Goal: Task Accomplishment & Management: Manage account settings

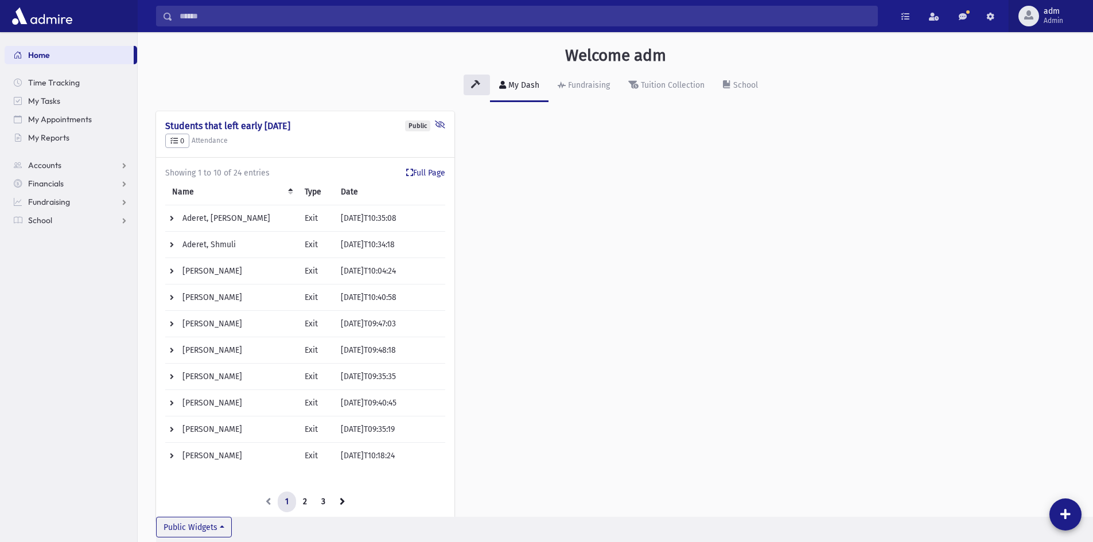
click at [1077, 16] on button "adm Admin" at bounding box center [1051, 16] width 84 height 32
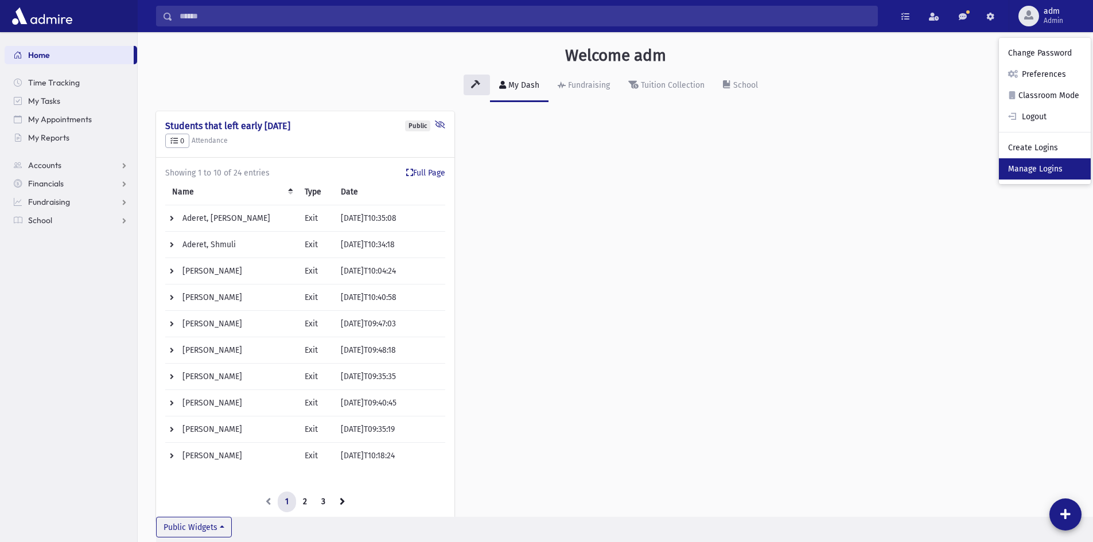
click at [1039, 167] on link "Manage Logins" at bounding box center [1045, 168] width 92 height 21
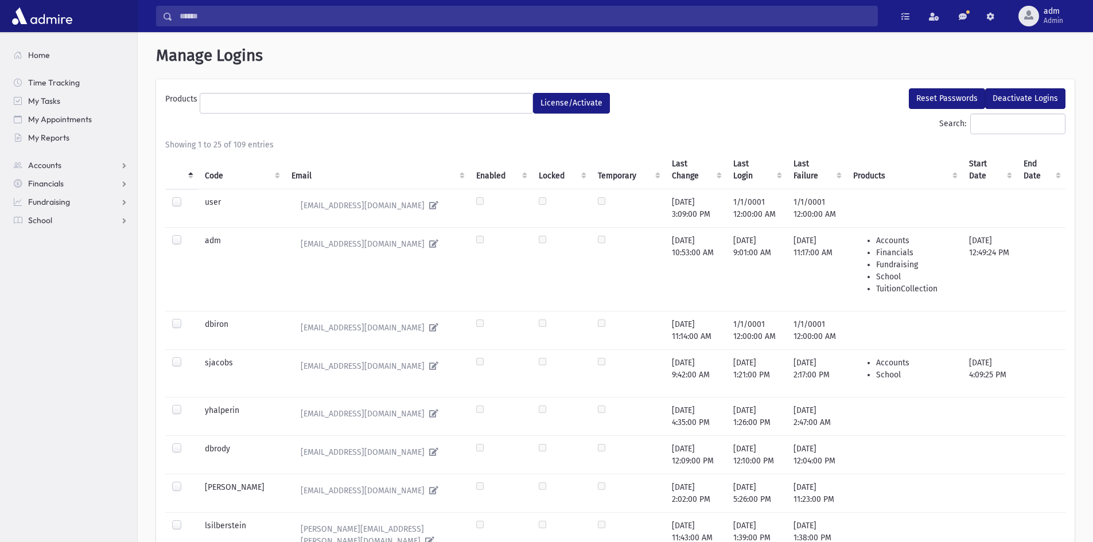
select select
click at [970, 122] on input "Search:" at bounding box center [1017, 124] width 95 height 21
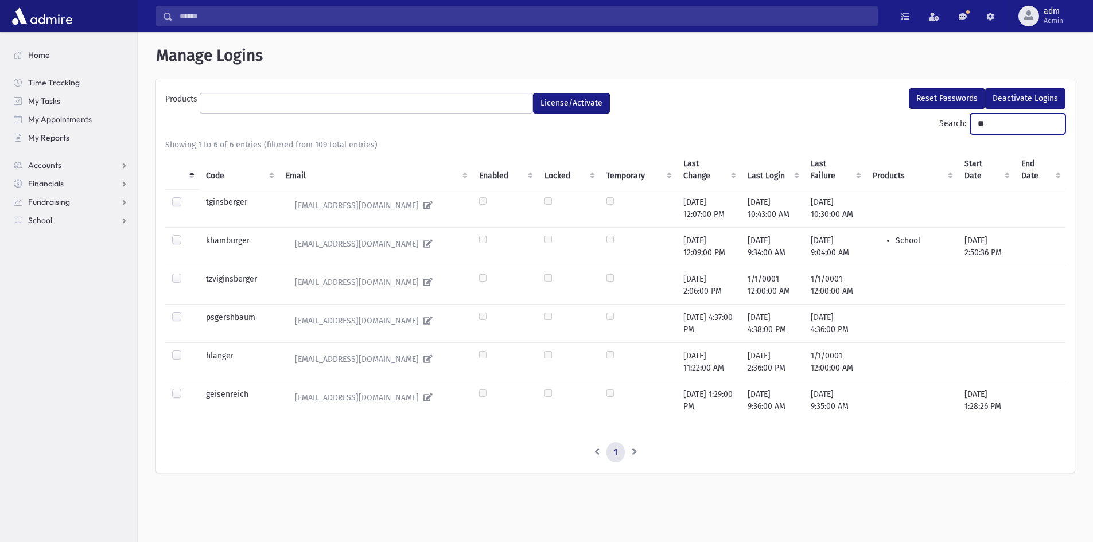
type input "**"
click at [186, 388] on label at bounding box center [186, 388] width 0 height 0
click at [322, 105] on ul at bounding box center [366, 102] width 332 height 17
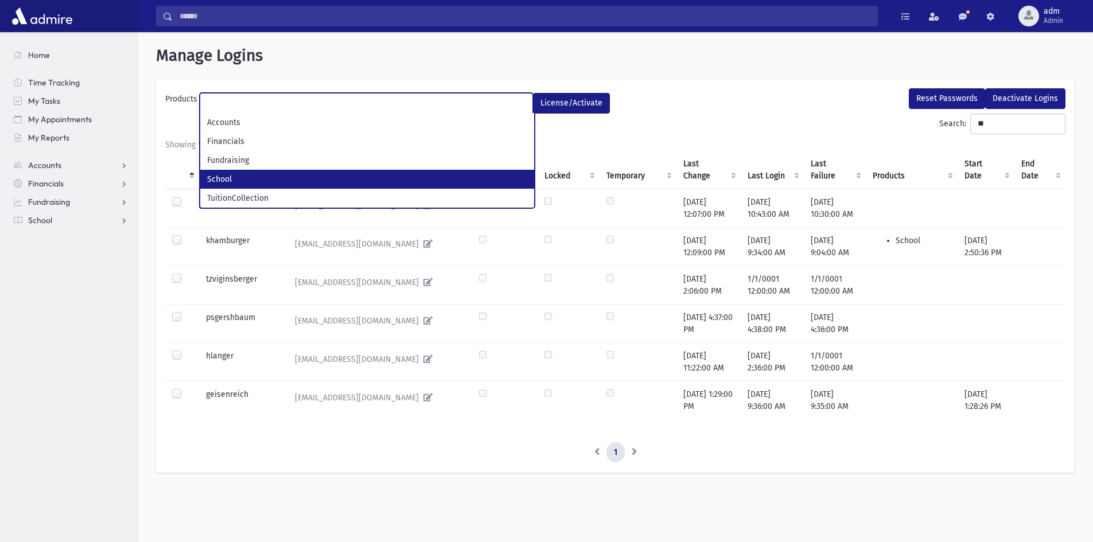
select select "*"
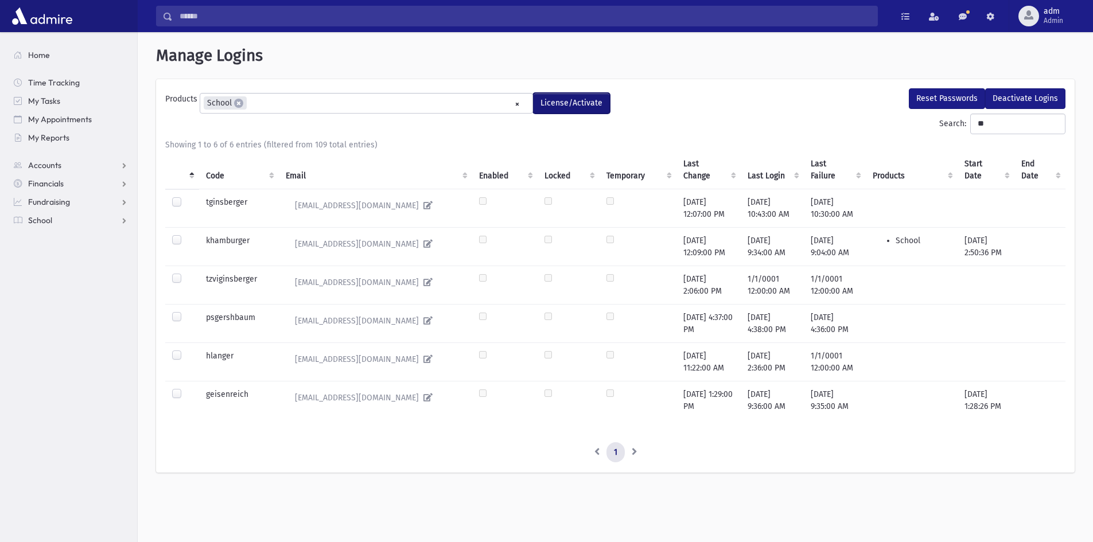
click at [566, 103] on button "License/Activate" at bounding box center [571, 103] width 77 height 21
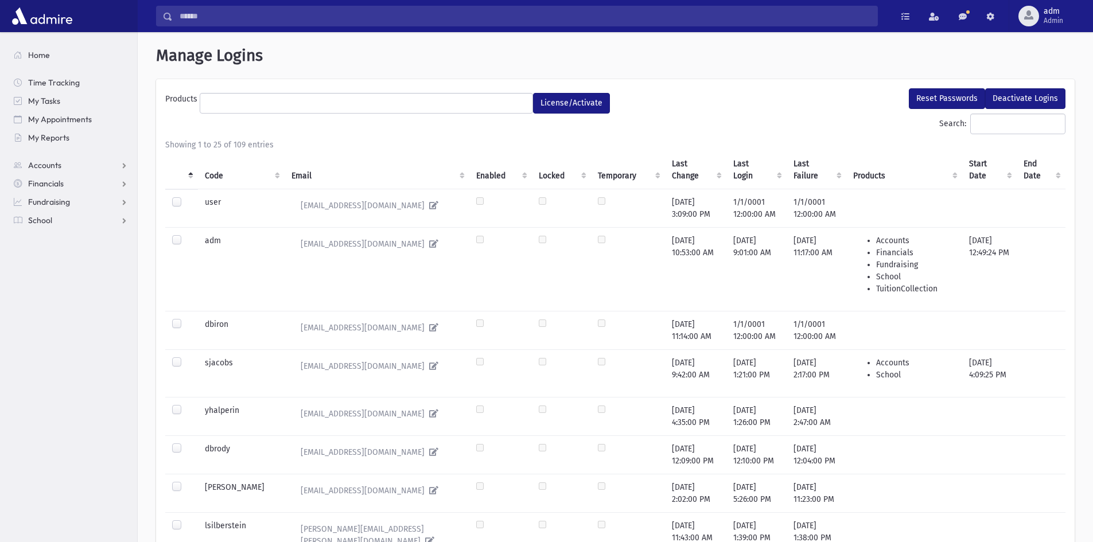
select select
click at [973, 127] on input "Search:" at bounding box center [1017, 124] width 95 height 21
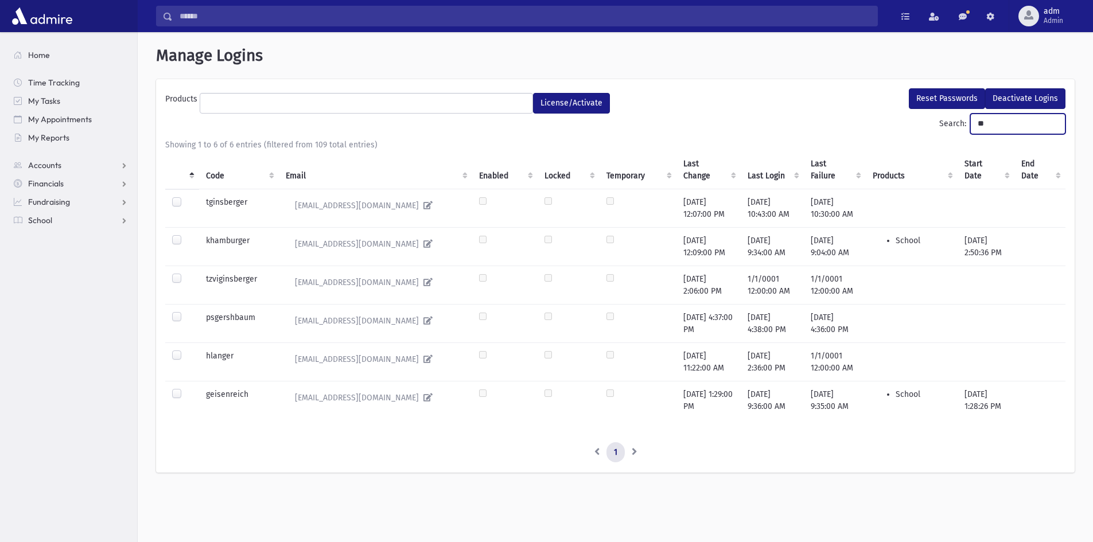
type input "**"
